Goal: Find specific page/section: Find specific page/section

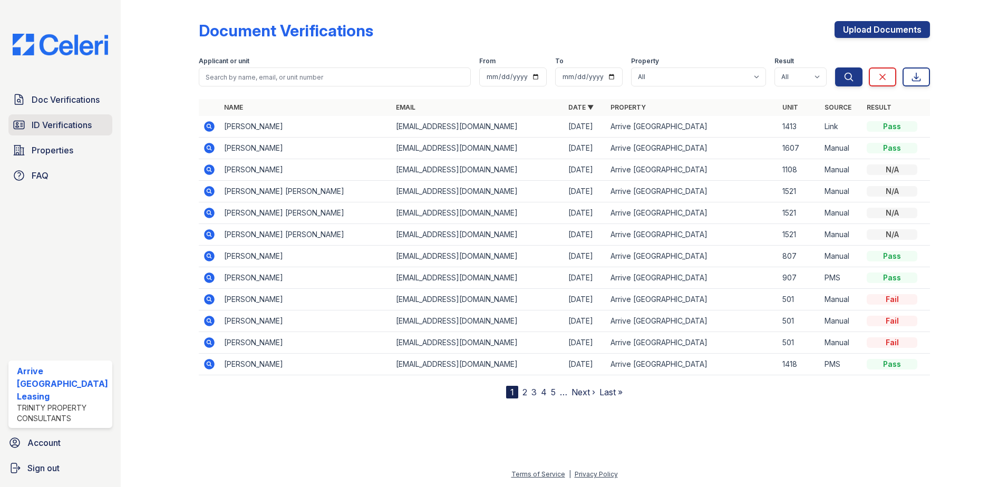
click at [75, 130] on span "ID Verifications" at bounding box center [62, 125] width 60 height 13
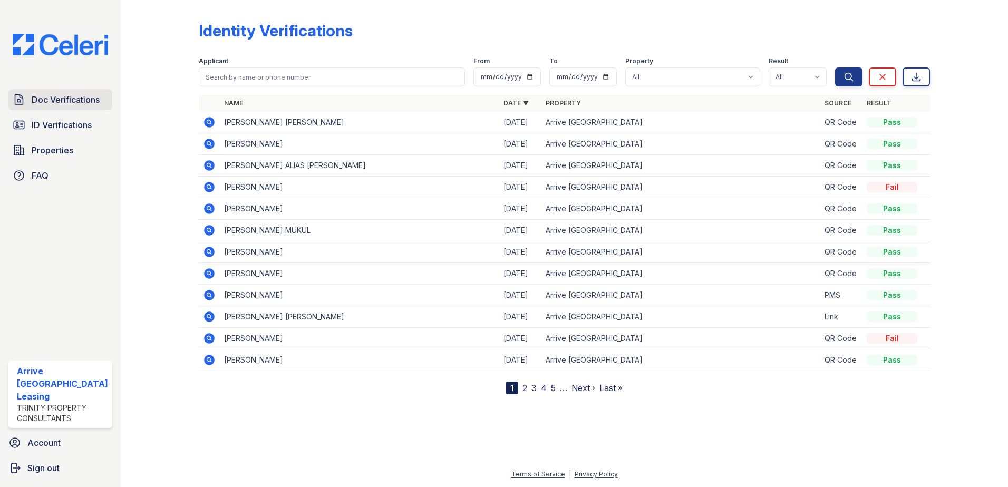
click at [74, 103] on span "Doc Verifications" at bounding box center [66, 99] width 68 height 13
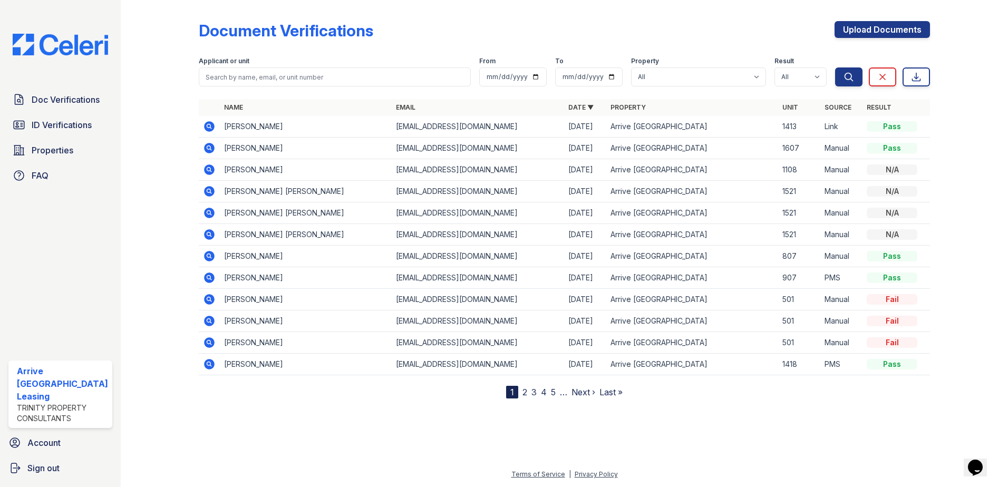
drag, startPoint x: 44, startPoint y: 134, endPoint x: 105, endPoint y: 21, distance: 129.3
click at [45, 134] on link "ID Verifications" at bounding box center [60, 124] width 104 height 21
